Goal: Feedback & Contribution: Contribute content

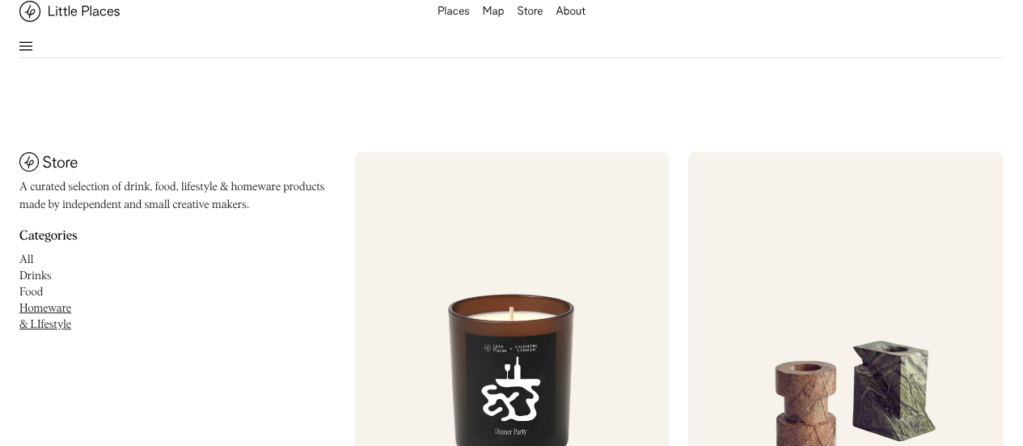
click at [563, 18] on div "About" at bounding box center [570, 11] width 30 height 11
click at [23, 35] on div "Places Map Store About Search" at bounding box center [511, 29] width 984 height 58
click at [27, 48] on img at bounding box center [25, 45] width 13 height 19
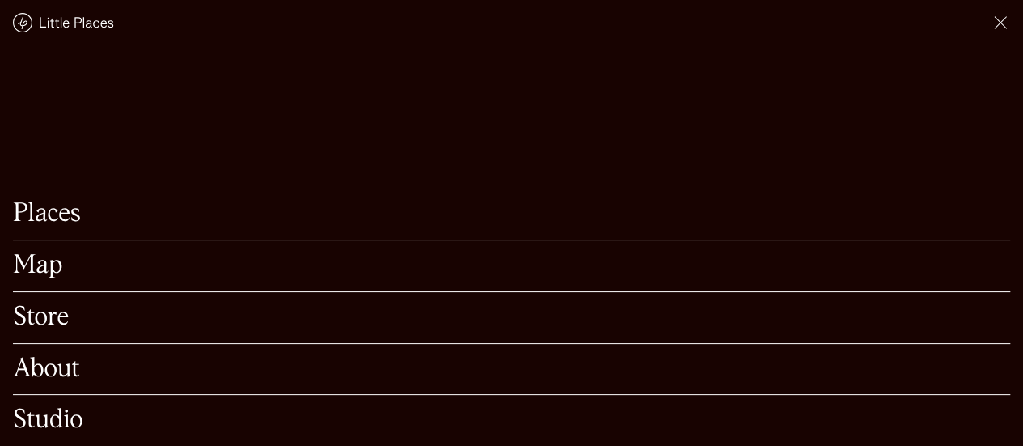
scroll to position [1337, 0]
click at [995, 23] on img at bounding box center [999, 22] width 19 height 19
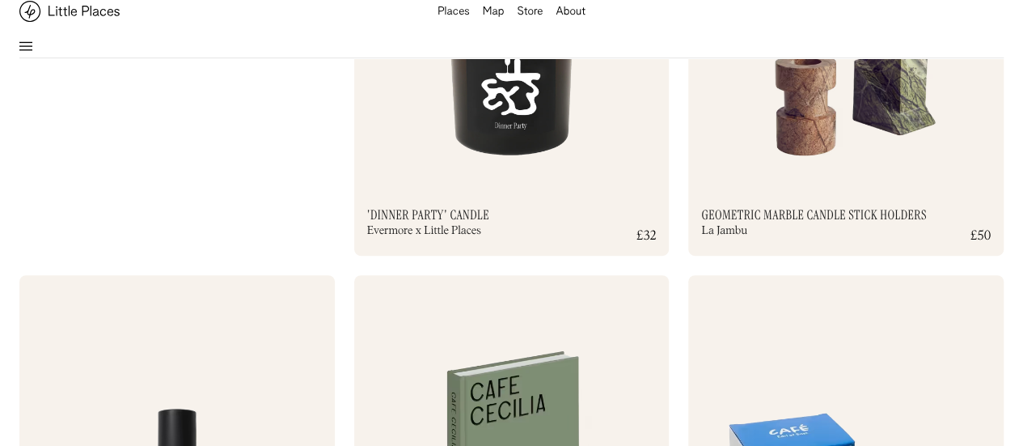
scroll to position [0, 0]
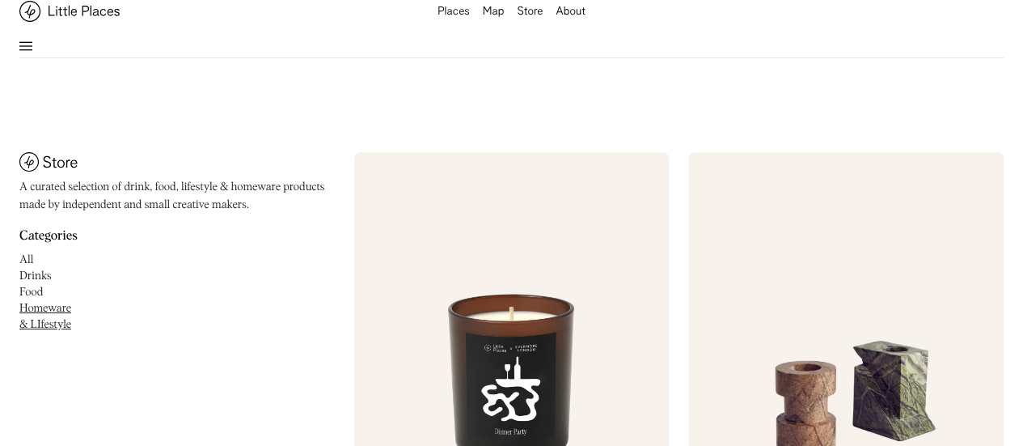
click at [32, 43] on div "Places Map Store About Search" at bounding box center [511, 29] width 984 height 58
click at [27, 42] on img at bounding box center [25, 45] width 13 height 19
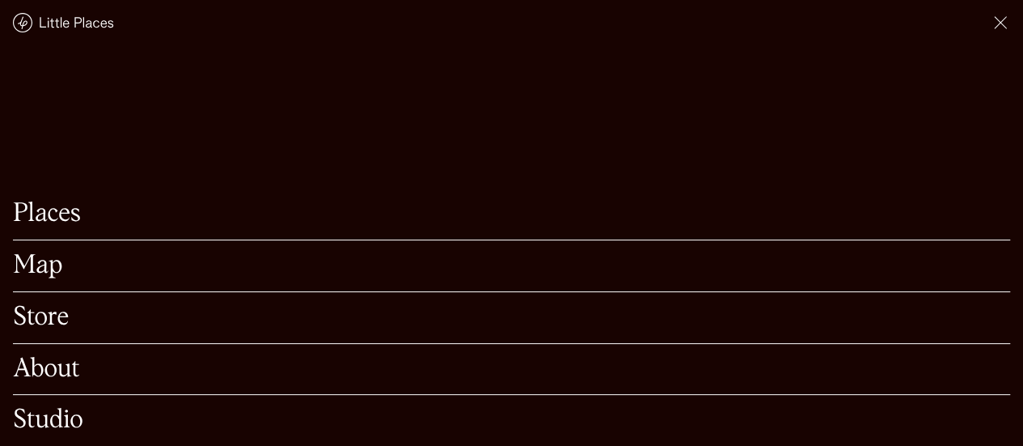
click at [47, 211] on div "Places" at bounding box center [511, 214] width 997 height 52
click at [47, 201] on link "Places" at bounding box center [511, 213] width 997 height 25
click at [49, 305] on link "Store" at bounding box center [511, 317] width 997 height 25
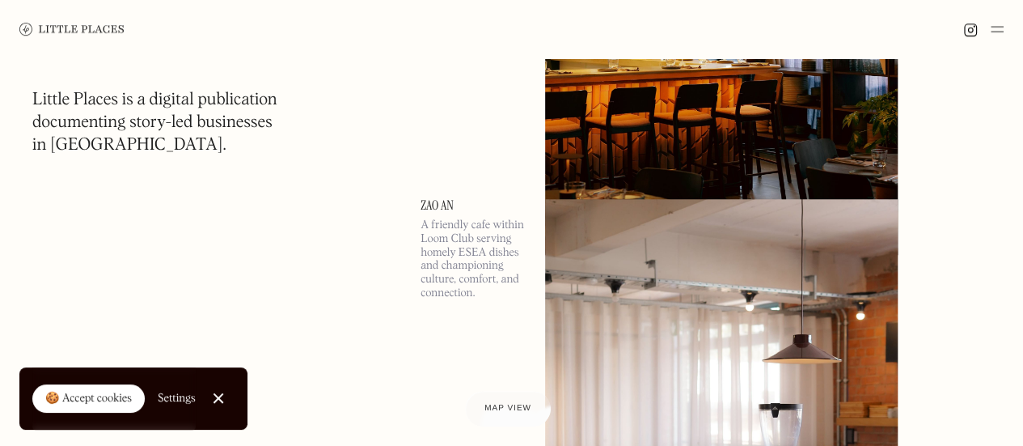
scroll to position [6789, 0]
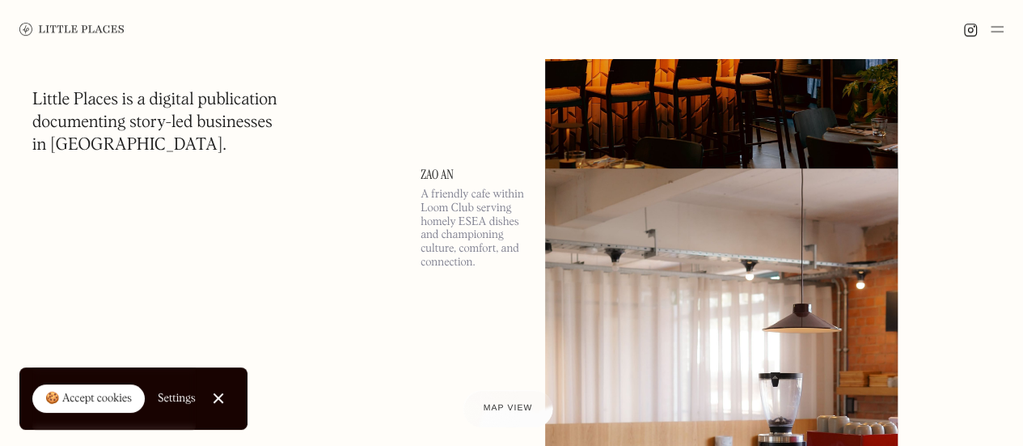
click at [473, 410] on div at bounding box center [508, 408] width 90 height 37
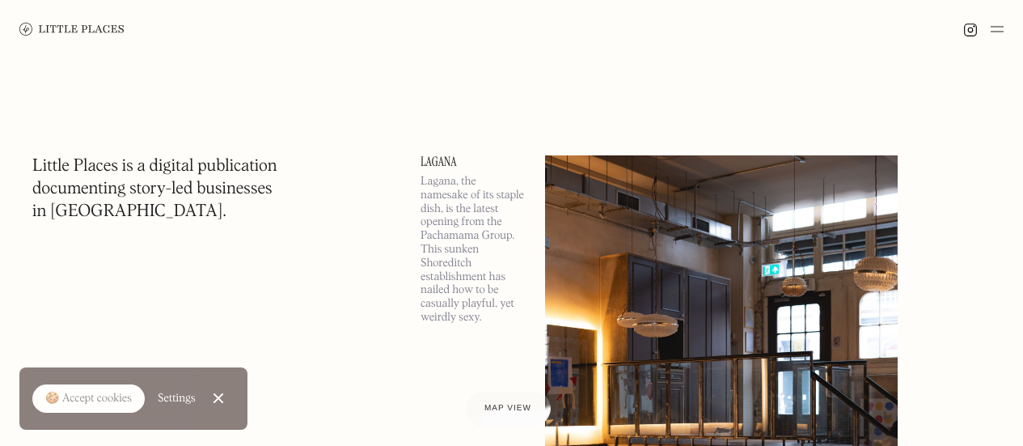
scroll to position [6789, 0]
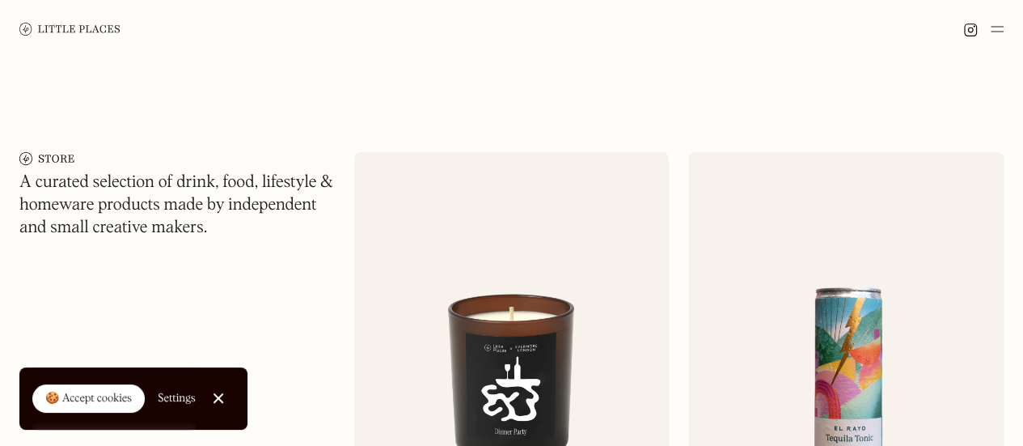
click at [28, 35] on img at bounding box center [69, 29] width 101 height 12
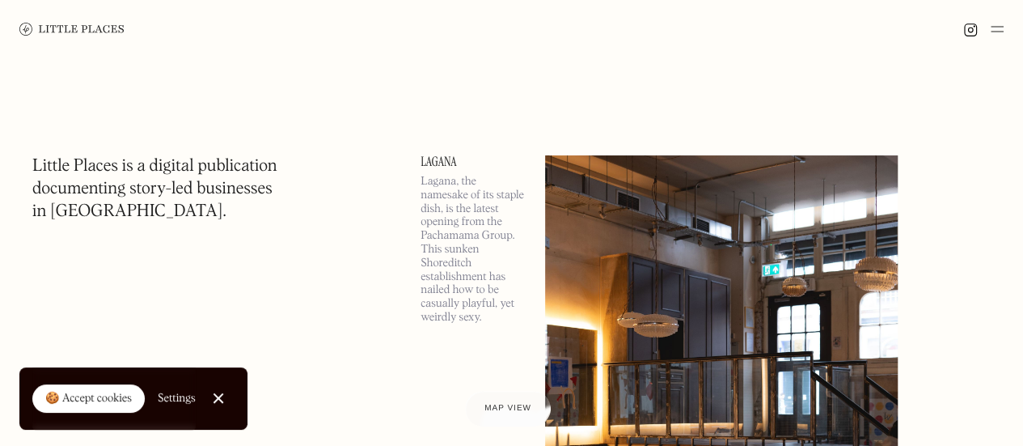
click at [55, 50] on link at bounding box center [71, 29] width 105 height 58
click at [999, 36] on img at bounding box center [996, 28] width 13 height 19
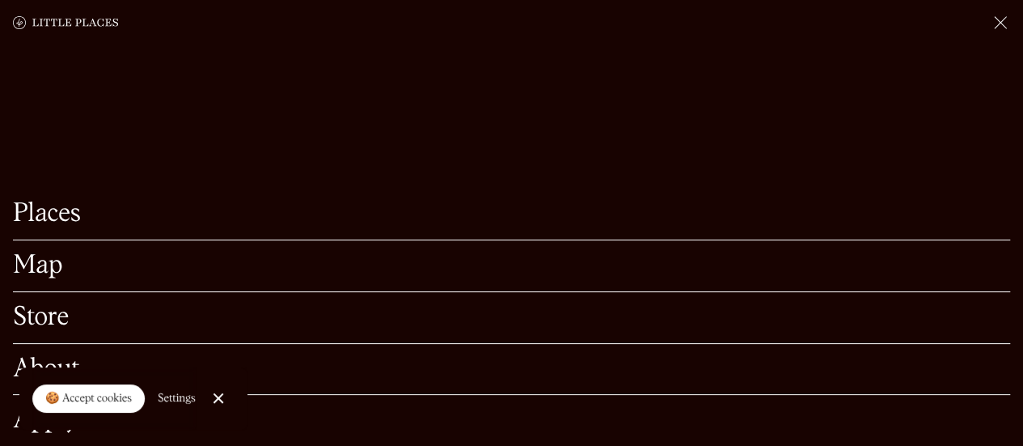
scroll to position [162, 0]
click at [227, 398] on link "Close Cookie Popup" at bounding box center [218, 398] width 32 height 32
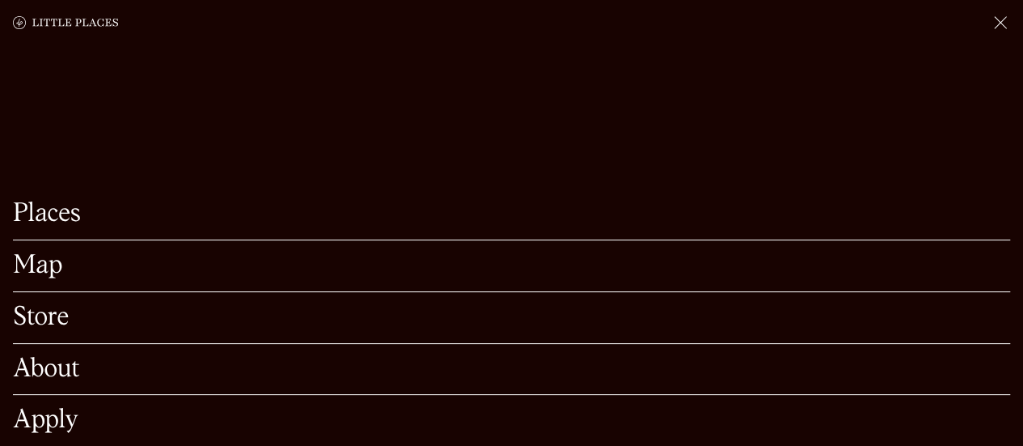
click at [32, 357] on link "About" at bounding box center [511, 369] width 997 height 25
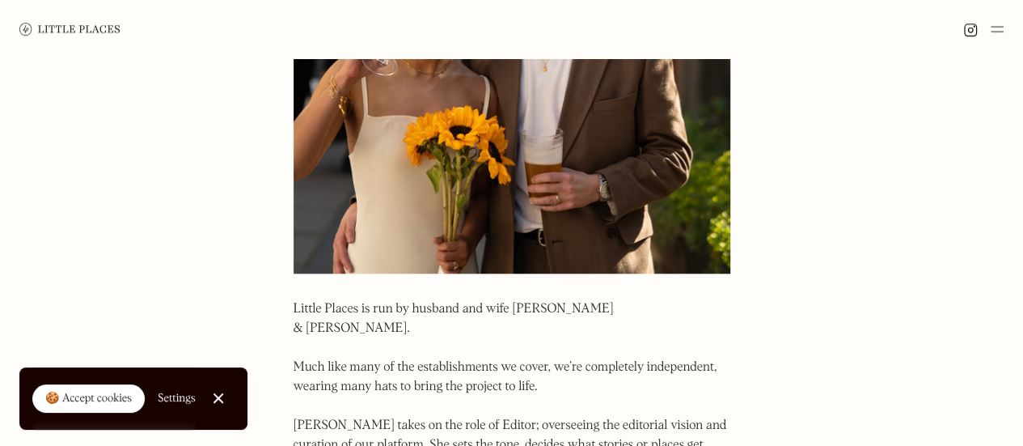
scroll to position [647, 0]
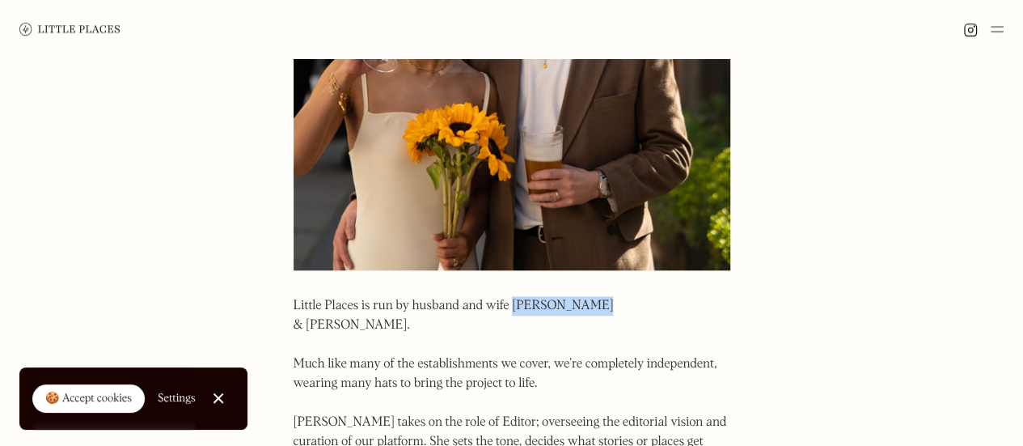
drag, startPoint x: 588, startPoint y: 304, endPoint x: 515, endPoint y: 299, distance: 72.9
copy p "[MEDICAL_DATA] & [PERSON_NAME]."
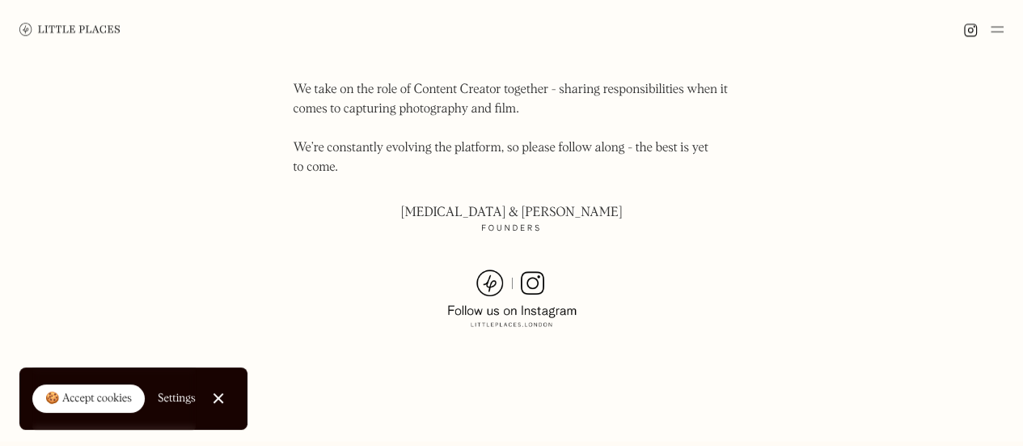
scroll to position [1345, 0]
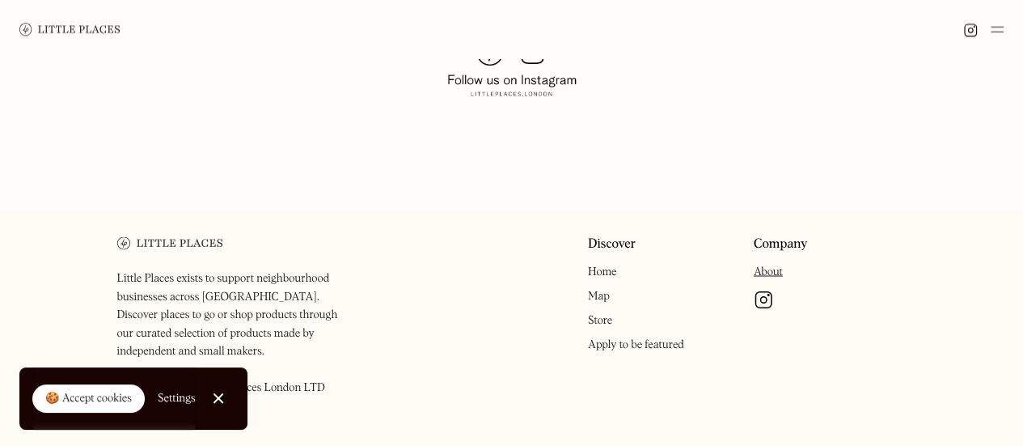
click at [990, 35] on img at bounding box center [996, 28] width 13 height 19
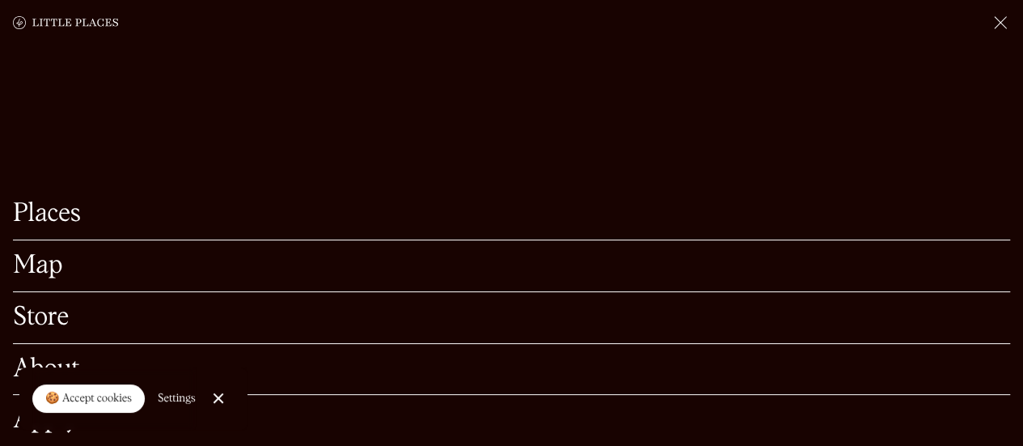
click at [230, 403] on link "Close Cookie Popup" at bounding box center [218, 398] width 32 height 32
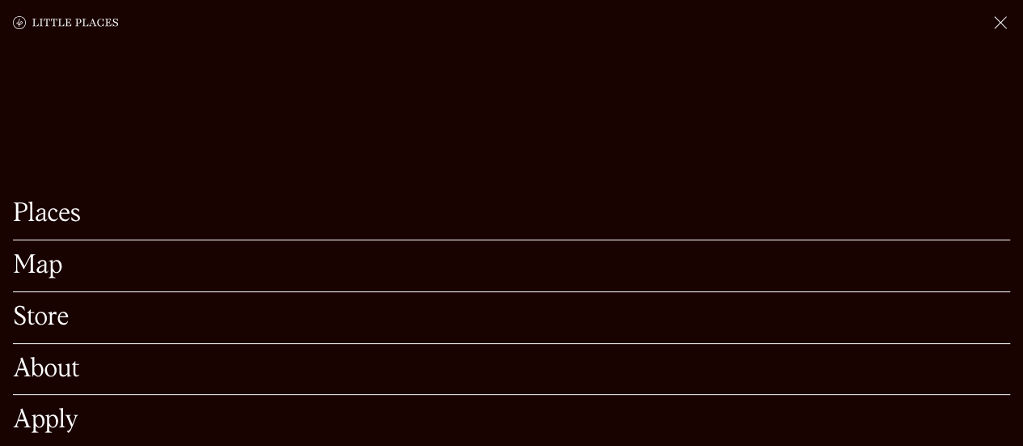
click at [65, 408] on link "Apply" at bounding box center [511, 420] width 997 height 25
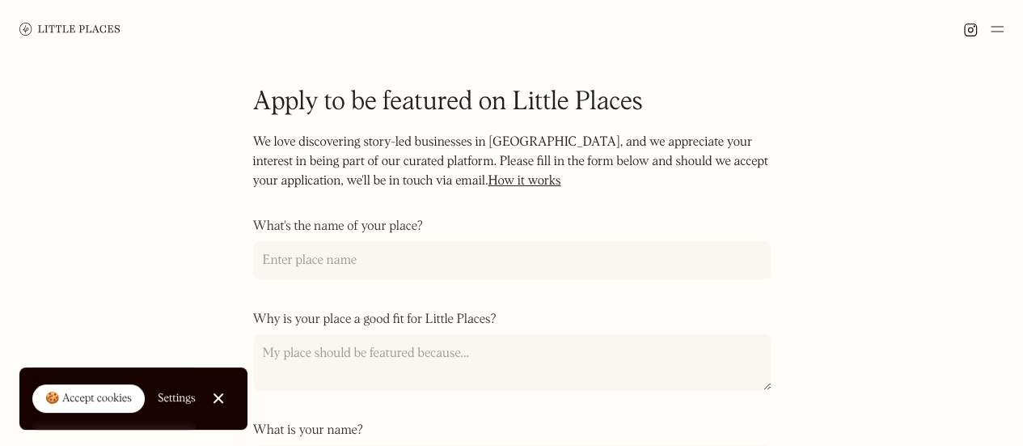
click at [501, 183] on link "How it works" at bounding box center [524, 181] width 73 height 13
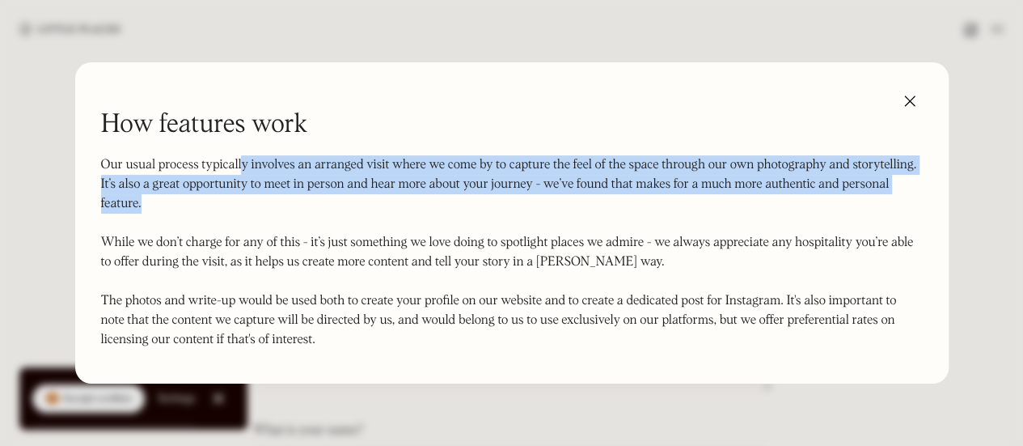
drag, startPoint x: 243, startPoint y: 172, endPoint x: 218, endPoint y: 196, distance: 34.3
click at [218, 196] on p "Our usual process typically involves an arranged visit where we come by to capt…" at bounding box center [512, 252] width 822 height 194
click at [904, 93] on img at bounding box center [910, 101] width 26 height 26
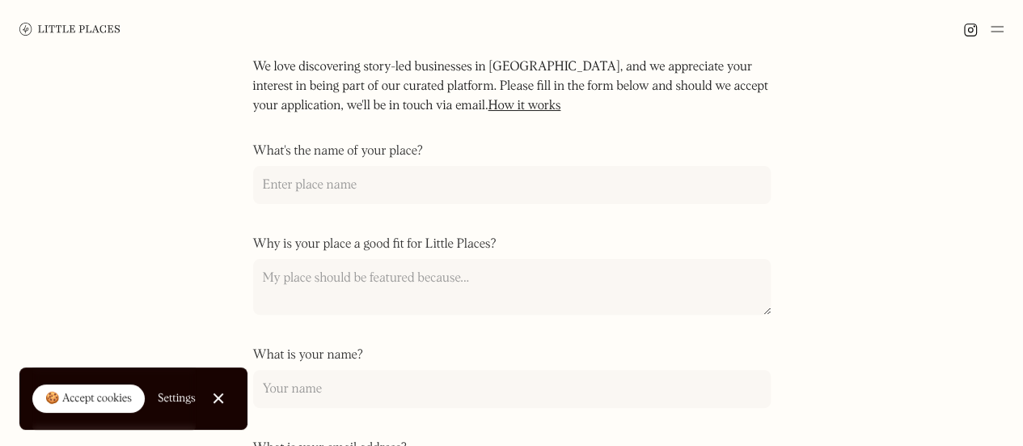
scroll to position [27, 0]
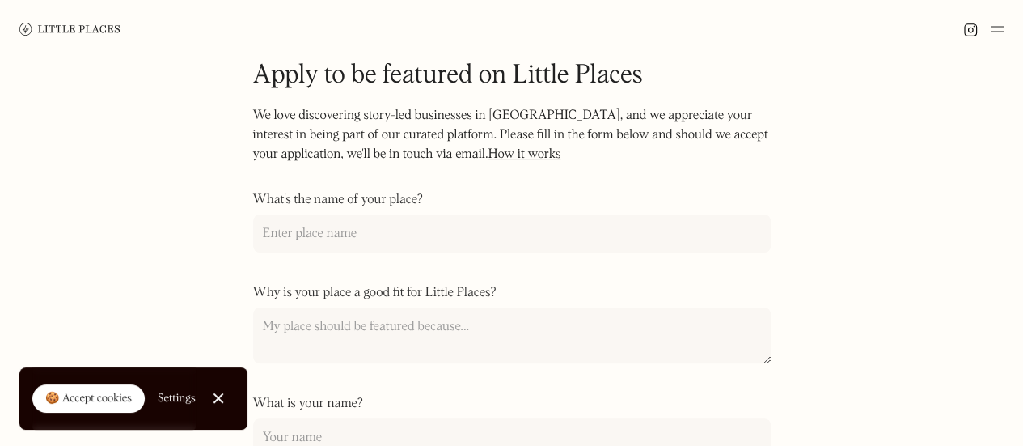
click at [991, 15] on div at bounding box center [511, 29] width 1023 height 58
click at [999, 27] on img at bounding box center [996, 28] width 13 height 19
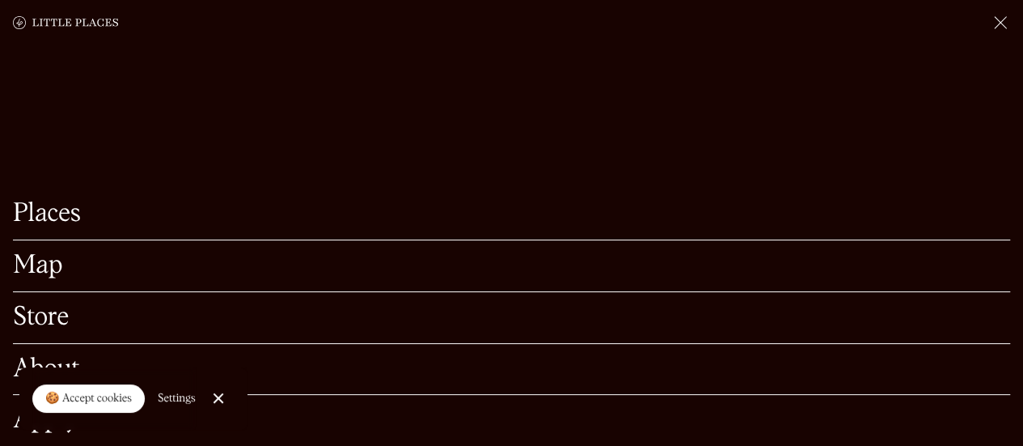
click at [34, 305] on link "Store" at bounding box center [511, 317] width 997 height 25
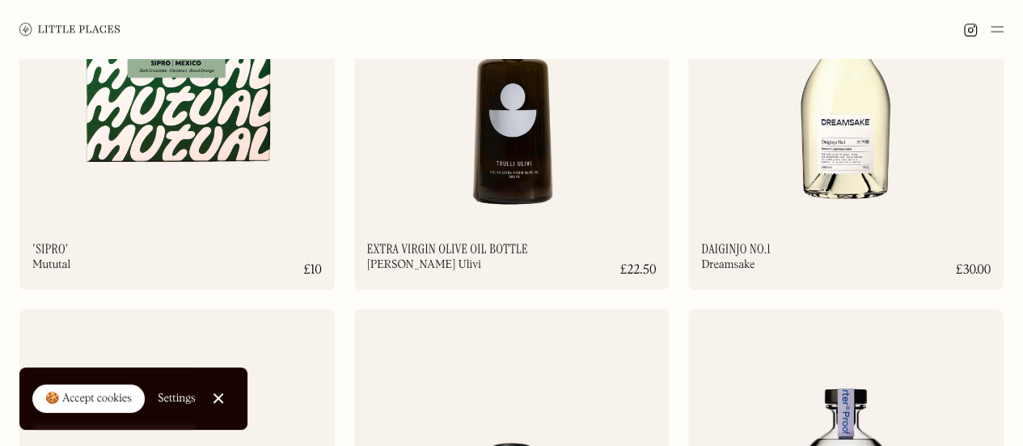
scroll to position [627, 0]
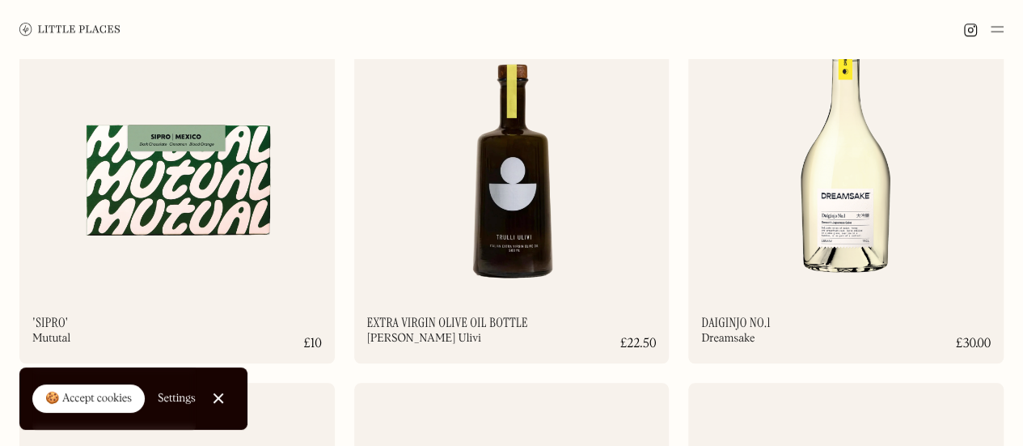
click at [994, 29] on img at bounding box center [996, 28] width 13 height 19
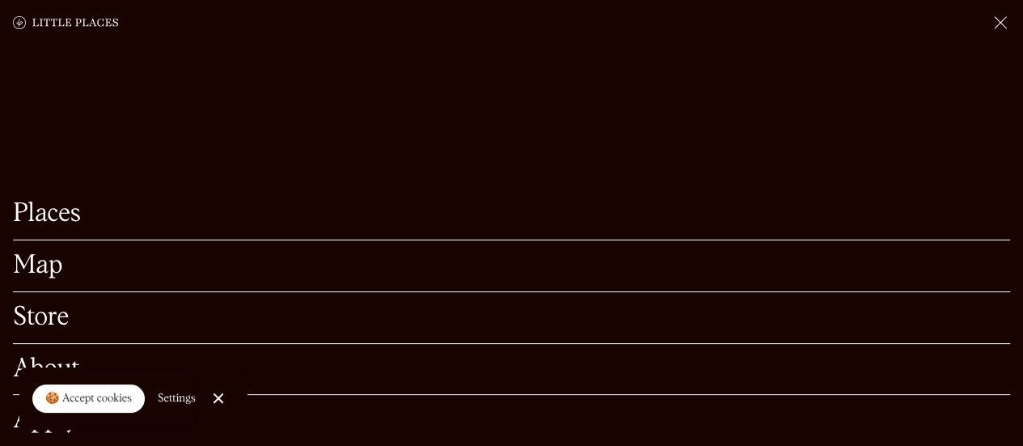
scroll to position [707, 0]
click at [71, 357] on link "About" at bounding box center [511, 369] width 997 height 25
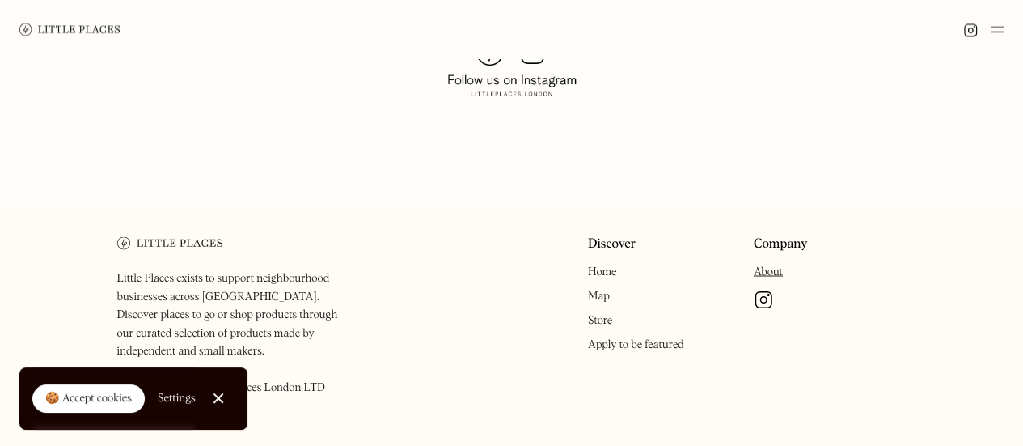
scroll to position [1265, 0]
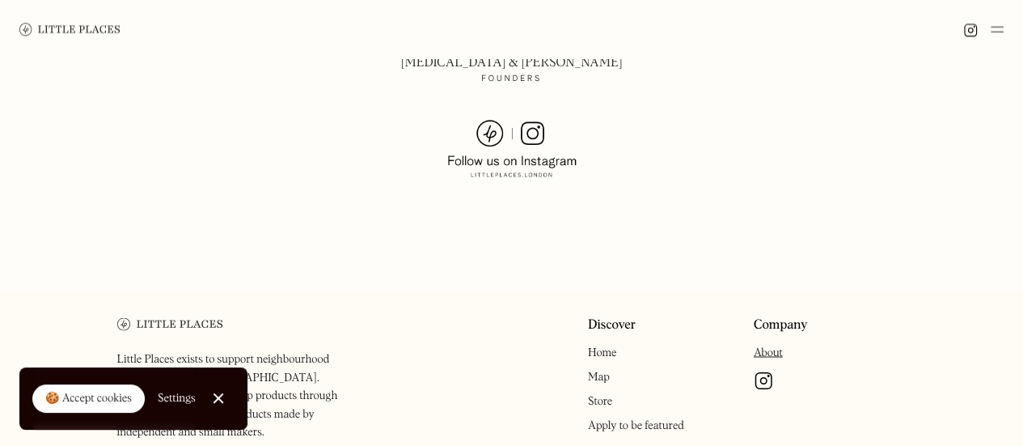
click at [610, 395] on link "Store" at bounding box center [600, 400] width 24 height 11
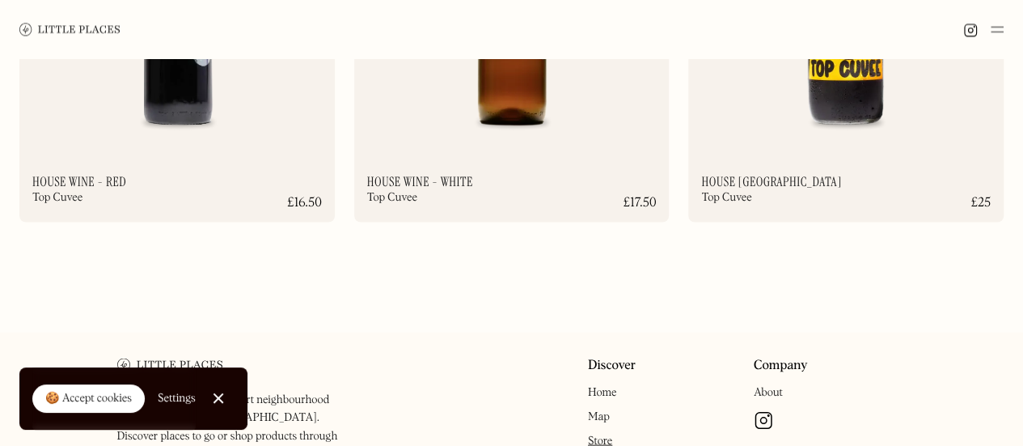
scroll to position [10887, 0]
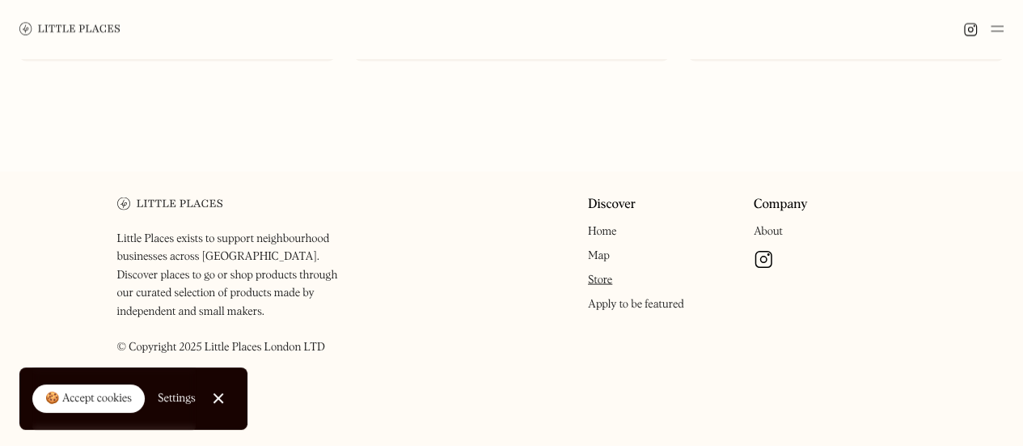
click at [661, 310] on link "Apply to be featured" at bounding box center [636, 303] width 96 height 11
